Goal: Task Accomplishment & Management: Use online tool/utility

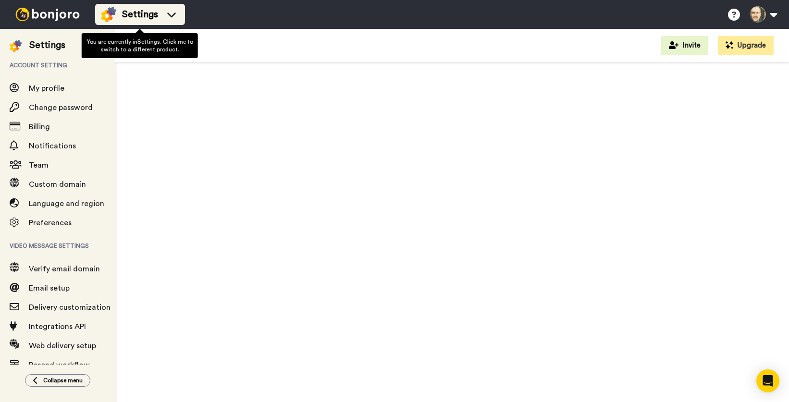
click at [138, 11] on span "Settings" at bounding box center [140, 14] width 36 height 13
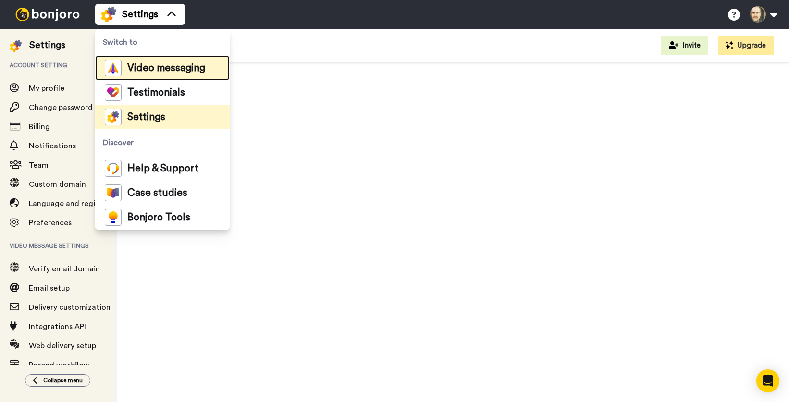
click at [138, 70] on span "Video messaging" at bounding box center [166, 68] width 78 height 10
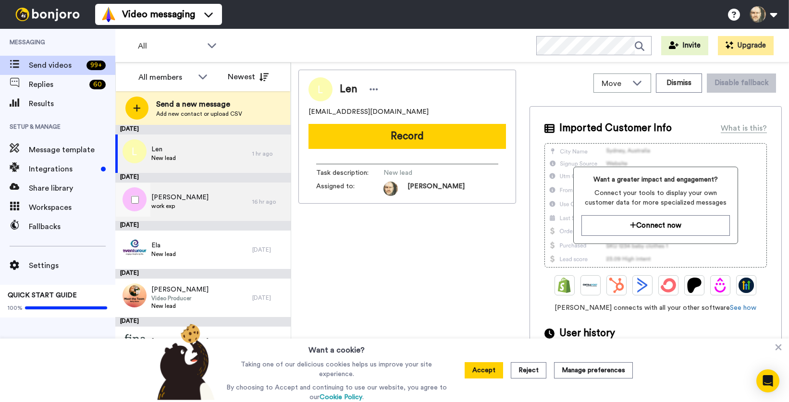
click at [209, 208] on div "[PERSON_NAME] work exp" at bounding box center [183, 202] width 137 height 38
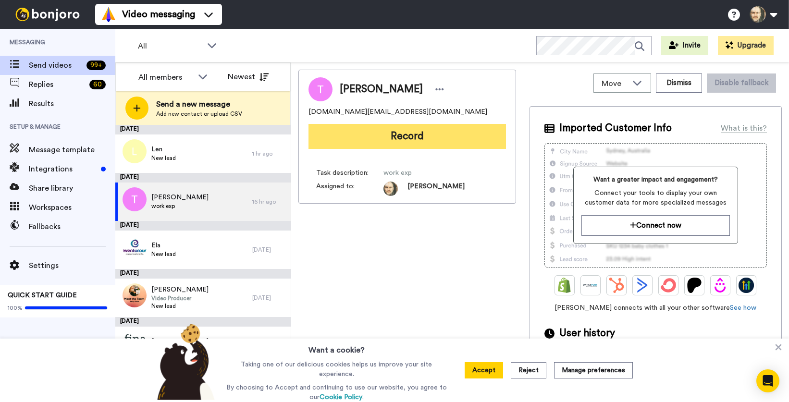
click at [415, 135] on button "Record" at bounding box center [406, 136] width 197 height 25
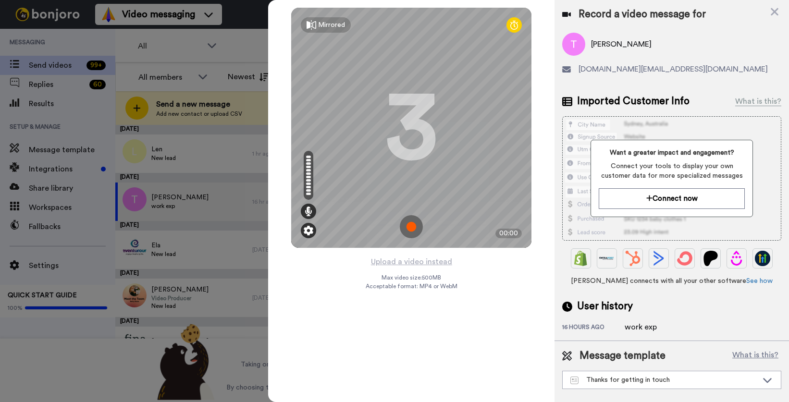
click at [307, 236] on div at bounding box center [308, 230] width 15 height 15
click at [310, 228] on img at bounding box center [309, 231] width 10 height 10
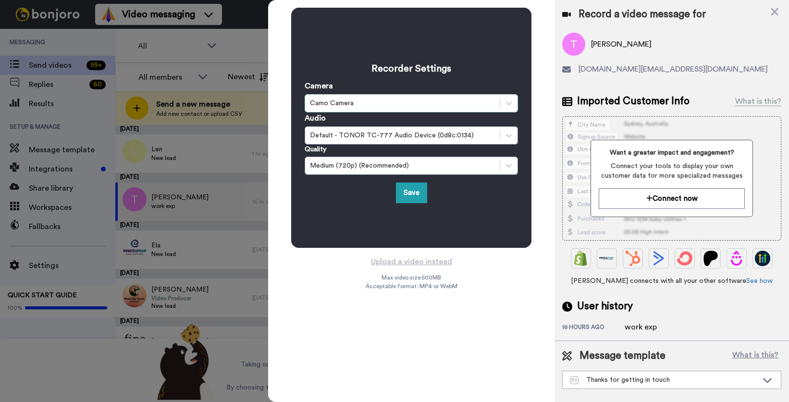
click at [367, 100] on div "Camo Camera" at bounding box center [402, 103] width 185 height 10
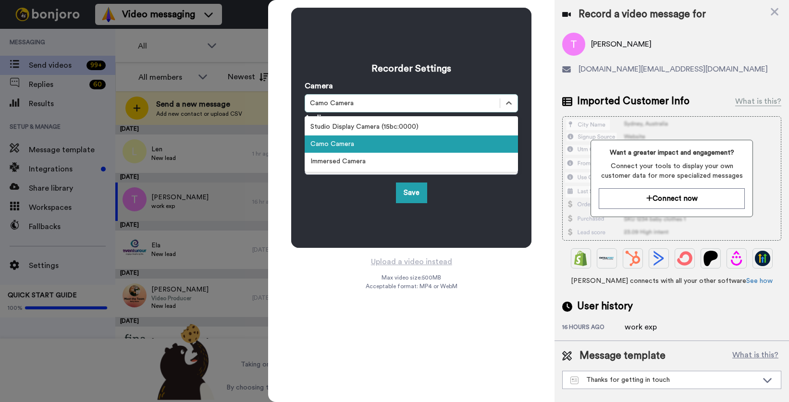
click at [351, 147] on div "Camo Camera" at bounding box center [411, 143] width 213 height 17
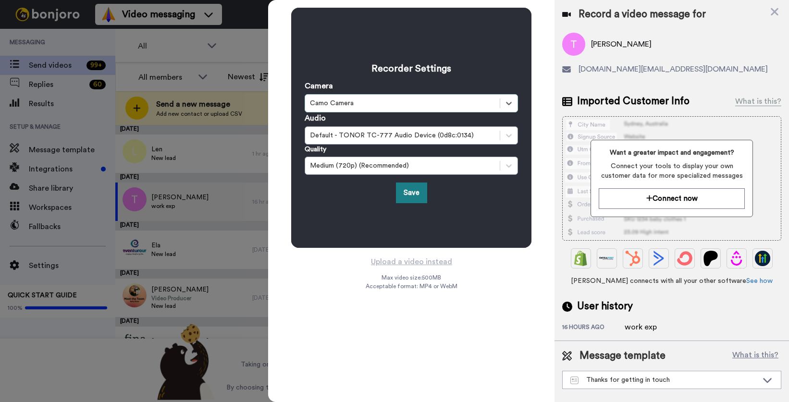
click at [411, 193] on button "Save" at bounding box center [411, 193] width 31 height 21
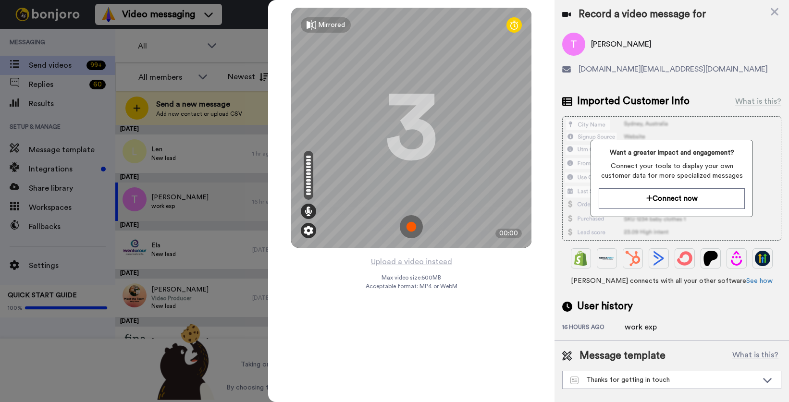
click at [309, 230] on img at bounding box center [309, 231] width 10 height 10
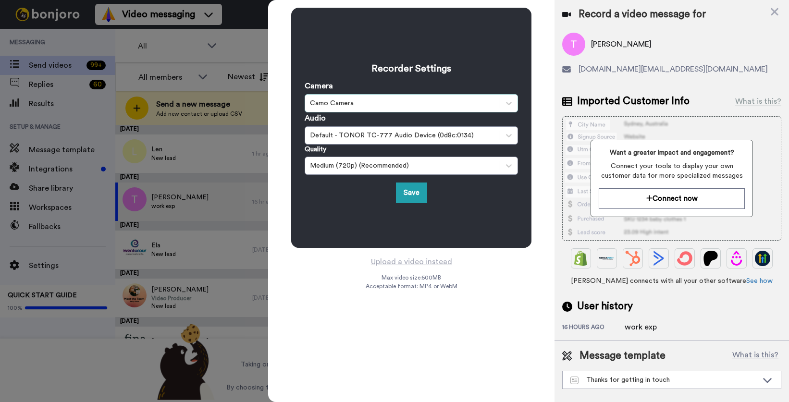
click at [336, 105] on div "Camo Camera" at bounding box center [402, 103] width 185 height 10
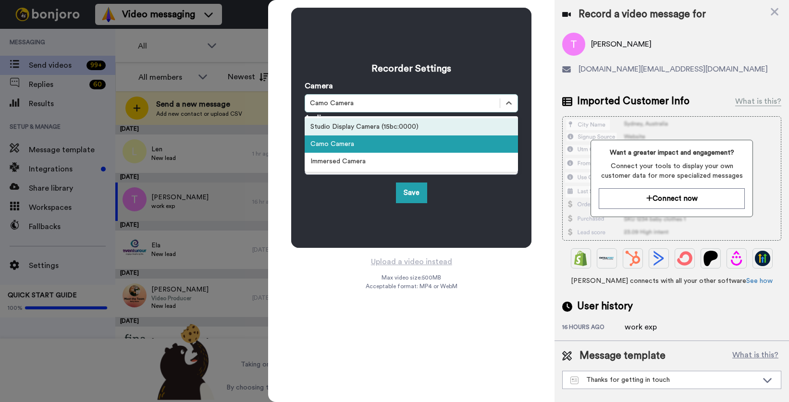
click at [331, 131] on div "Studio Display Camera (15bc:0000)" at bounding box center [411, 126] width 213 height 17
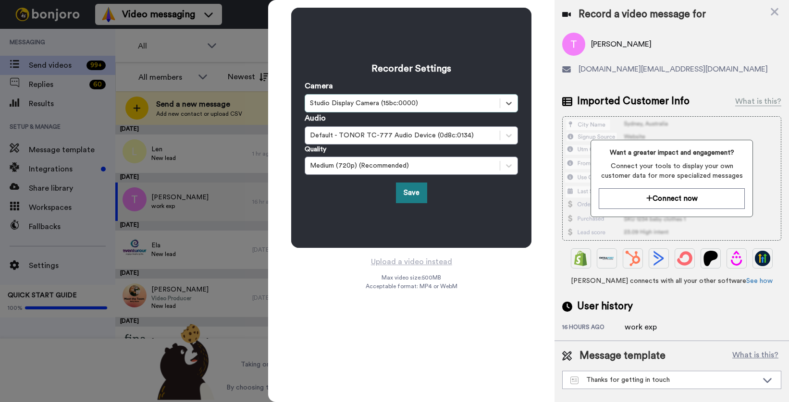
click at [410, 194] on button "Save" at bounding box center [411, 193] width 31 height 21
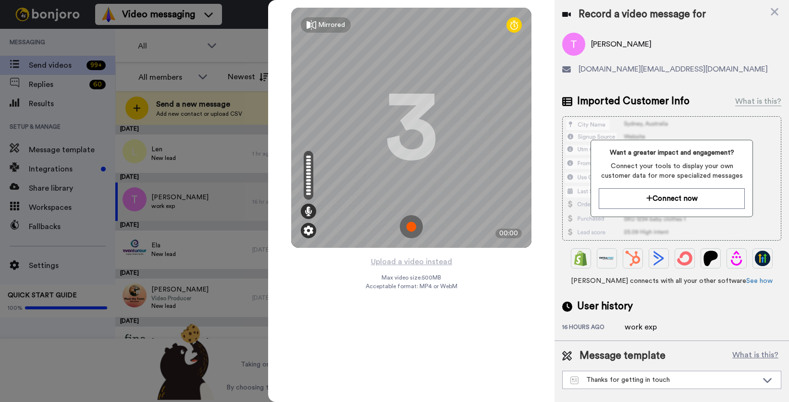
click at [311, 232] on img at bounding box center [309, 231] width 10 height 10
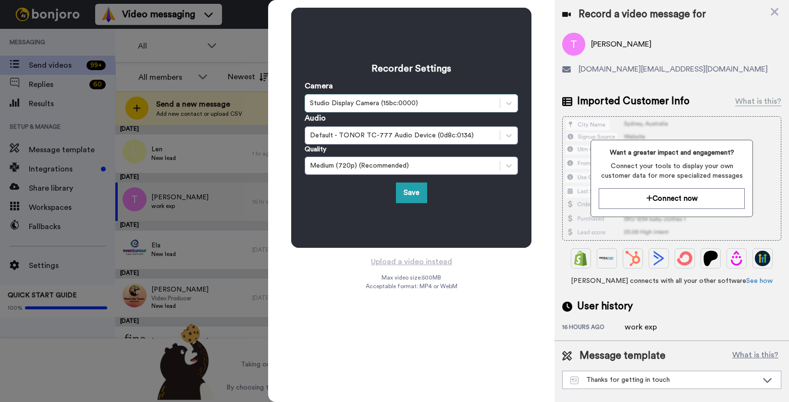
click at [354, 101] on div "Studio Display Camera (15bc:0000)" at bounding box center [402, 103] width 185 height 10
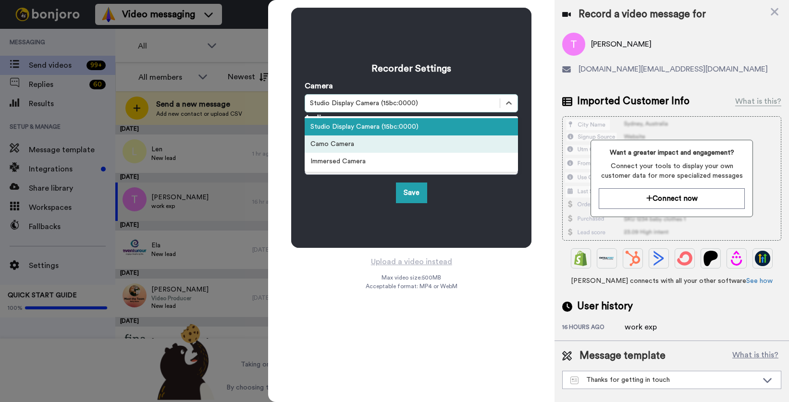
click at [344, 140] on div "Camo Camera" at bounding box center [411, 143] width 213 height 17
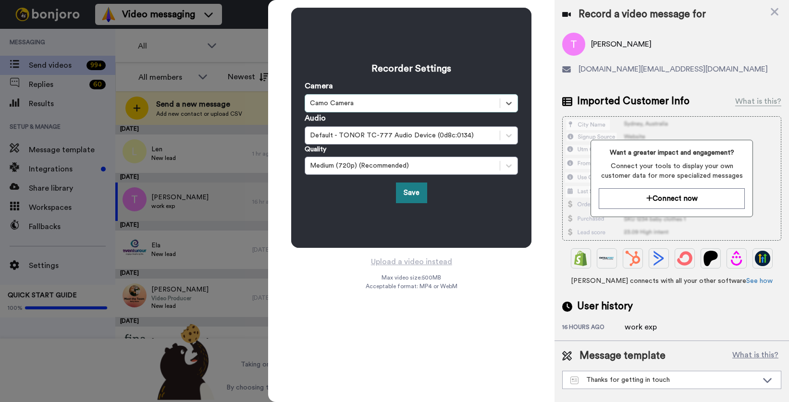
click at [411, 193] on button "Save" at bounding box center [411, 193] width 31 height 21
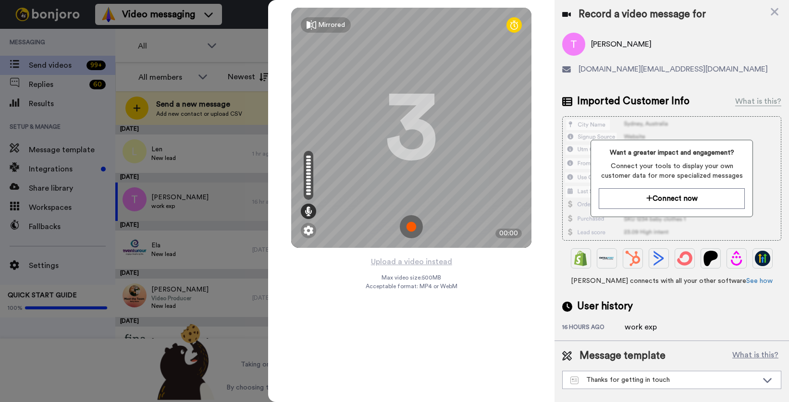
click at [407, 380] on div "Upload a video instead Max video size: 500 MB Acceptable format: MP4 or WebM" at bounding box center [412, 323] width 92 height 135
click at [307, 230] on img at bounding box center [309, 231] width 10 height 10
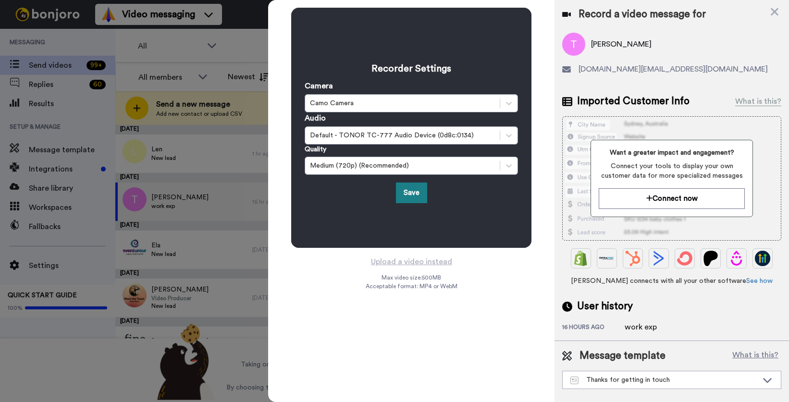
click at [416, 191] on button "Save" at bounding box center [411, 193] width 31 height 21
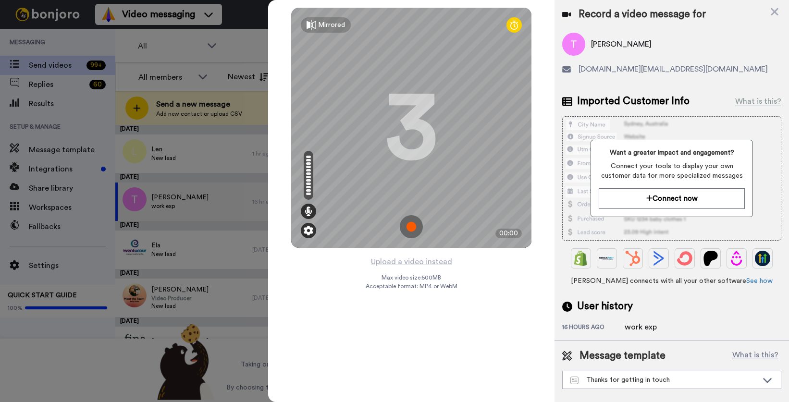
click at [309, 231] on img at bounding box center [309, 231] width 10 height 10
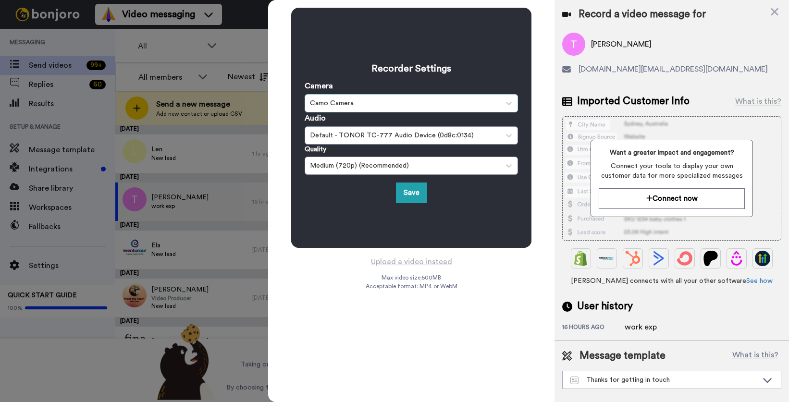
click at [411, 104] on div "Camo Camera" at bounding box center [402, 103] width 185 height 10
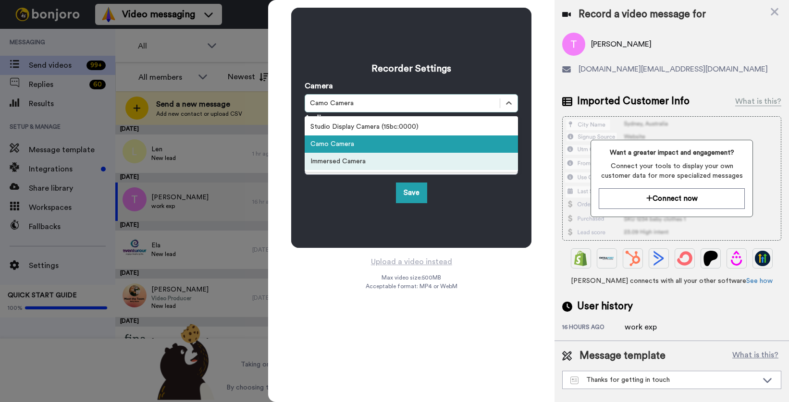
click at [346, 163] on div "Immersed Camera" at bounding box center [411, 161] width 213 height 17
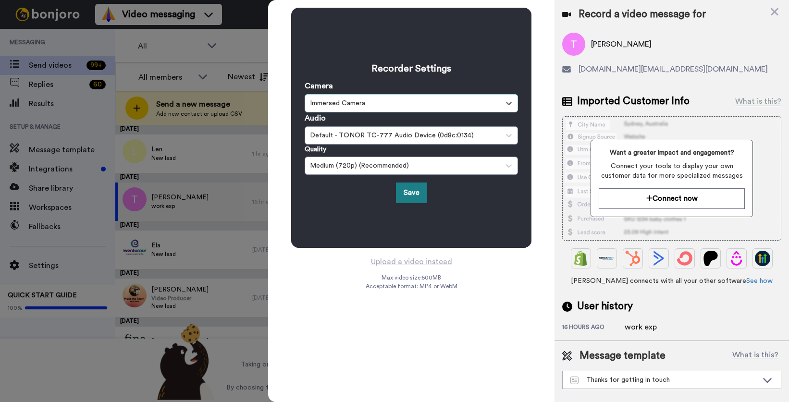
click at [413, 195] on button "Save" at bounding box center [411, 193] width 31 height 21
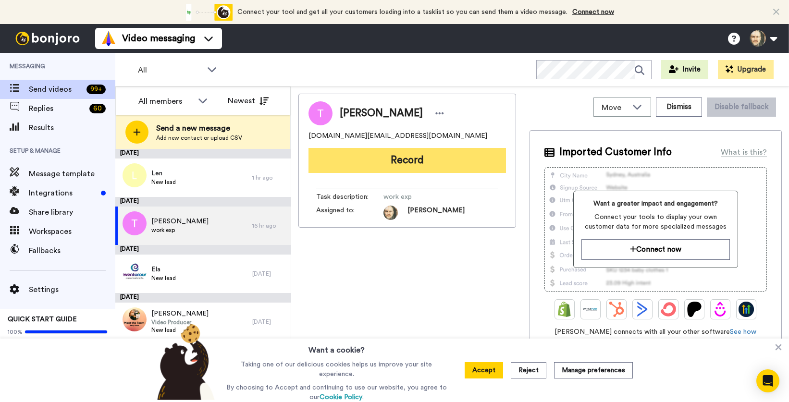
click at [406, 158] on button "Record" at bounding box center [406, 160] width 197 height 25
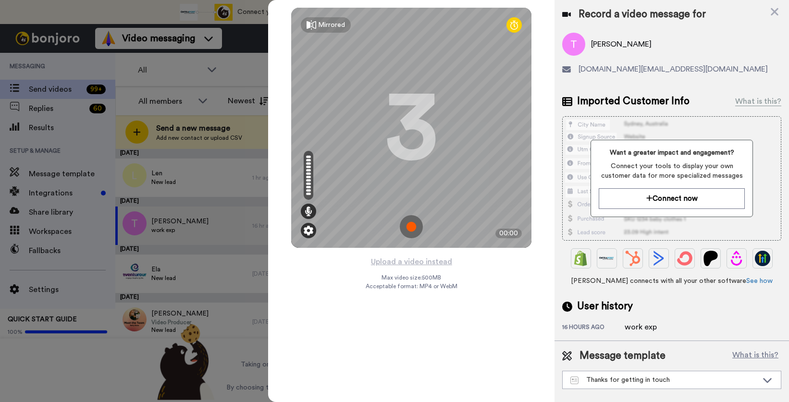
click at [307, 232] on img at bounding box center [309, 231] width 10 height 10
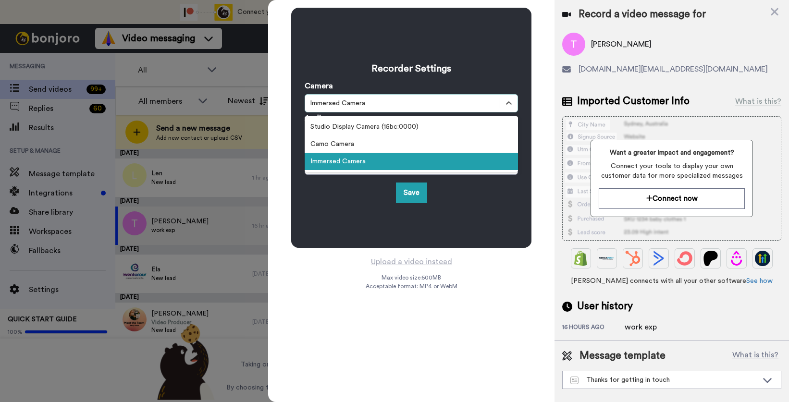
click at [353, 99] on div "Immersed Camera" at bounding box center [402, 103] width 185 height 10
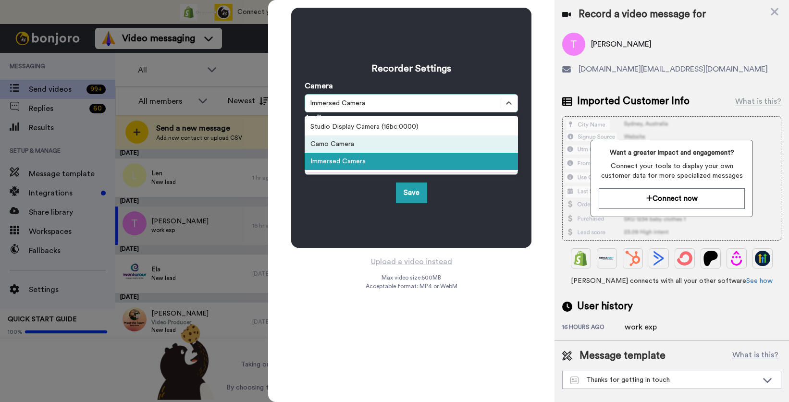
click at [333, 142] on div "Camo Camera" at bounding box center [411, 143] width 213 height 17
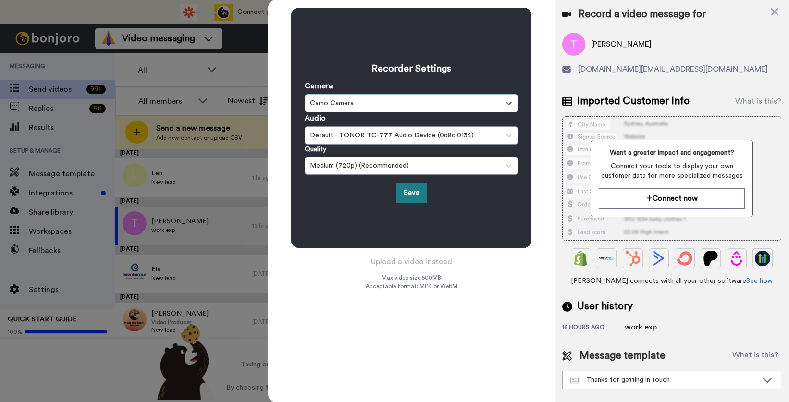
click at [414, 187] on button "Save" at bounding box center [411, 193] width 31 height 21
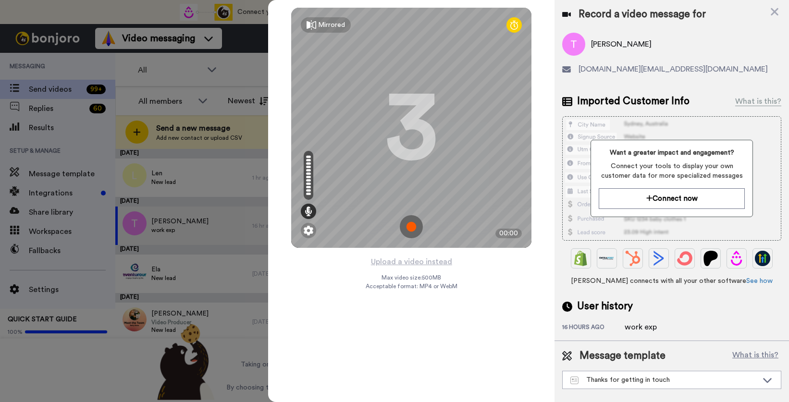
click at [450, 307] on div "Upload a video instead Max video size: 500 MB Acceptable format: MP4 or WebM" at bounding box center [412, 323] width 92 height 135
